Goal: Task Accomplishment & Management: Use online tool/utility

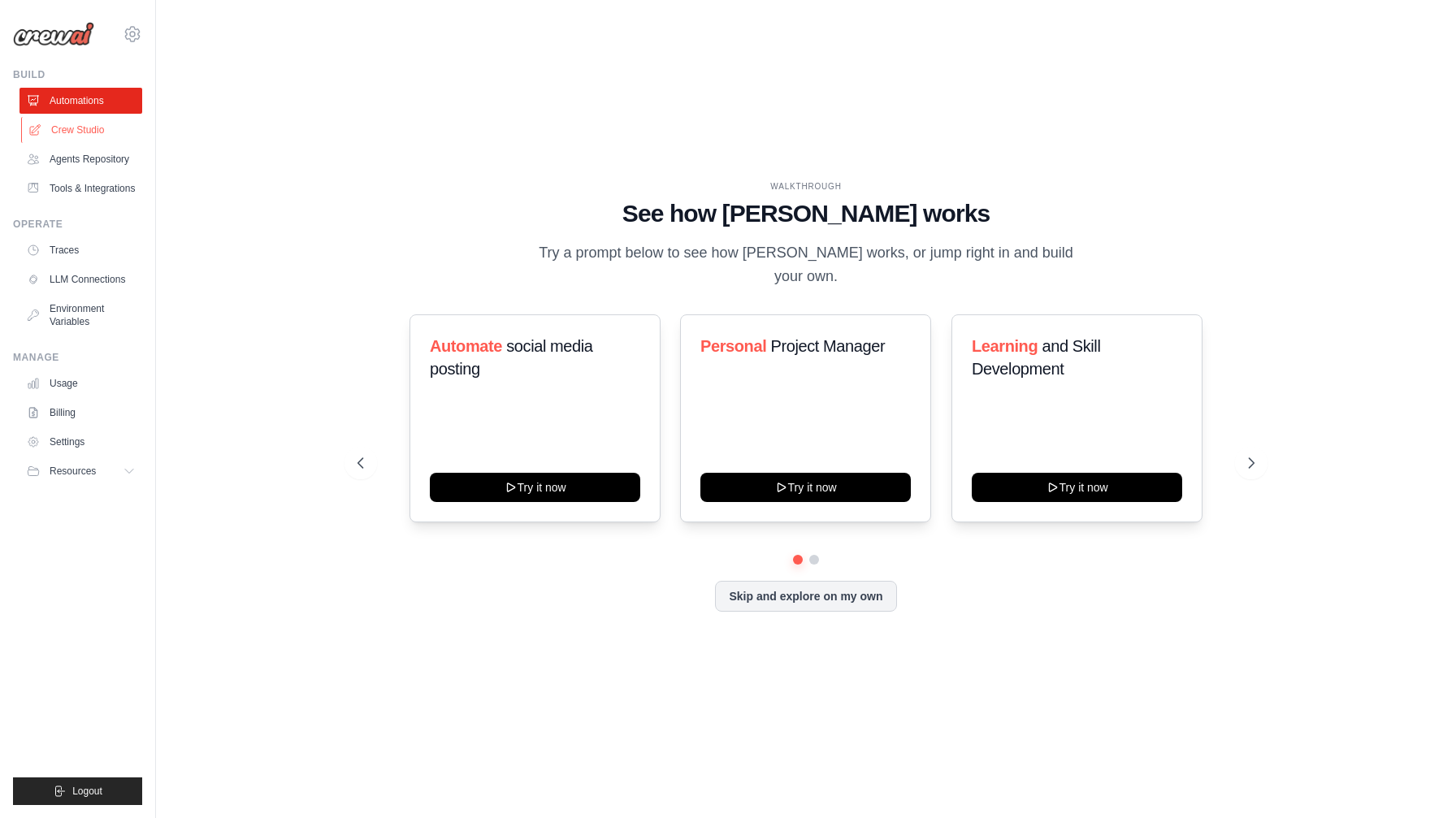
click at [88, 126] on link "Crew Studio" at bounding box center [82, 130] width 123 height 26
